Goal: Information Seeking & Learning: Learn about a topic

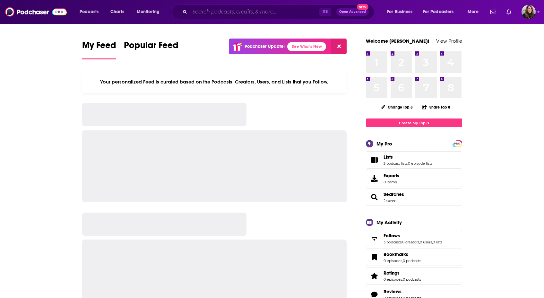
click at [209, 13] on input "Search podcasts, credits, & more..." at bounding box center [255, 12] width 130 height 10
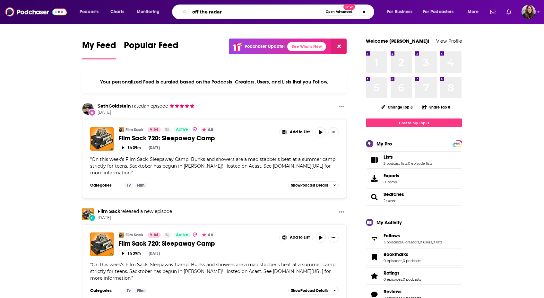
type input "off the radar"
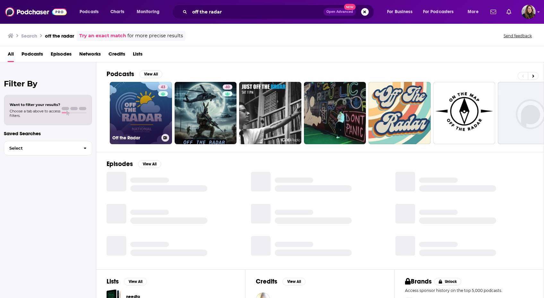
click at [149, 121] on link "43 Off the Radar" at bounding box center [141, 113] width 62 height 62
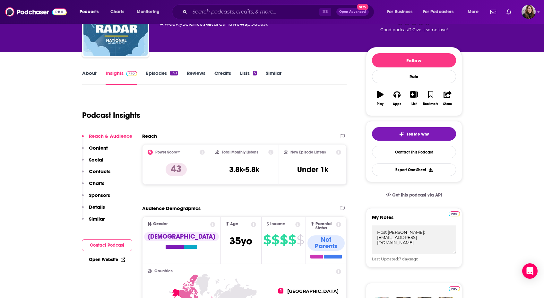
scroll to position [44, 0]
